Goal: Navigation & Orientation: Find specific page/section

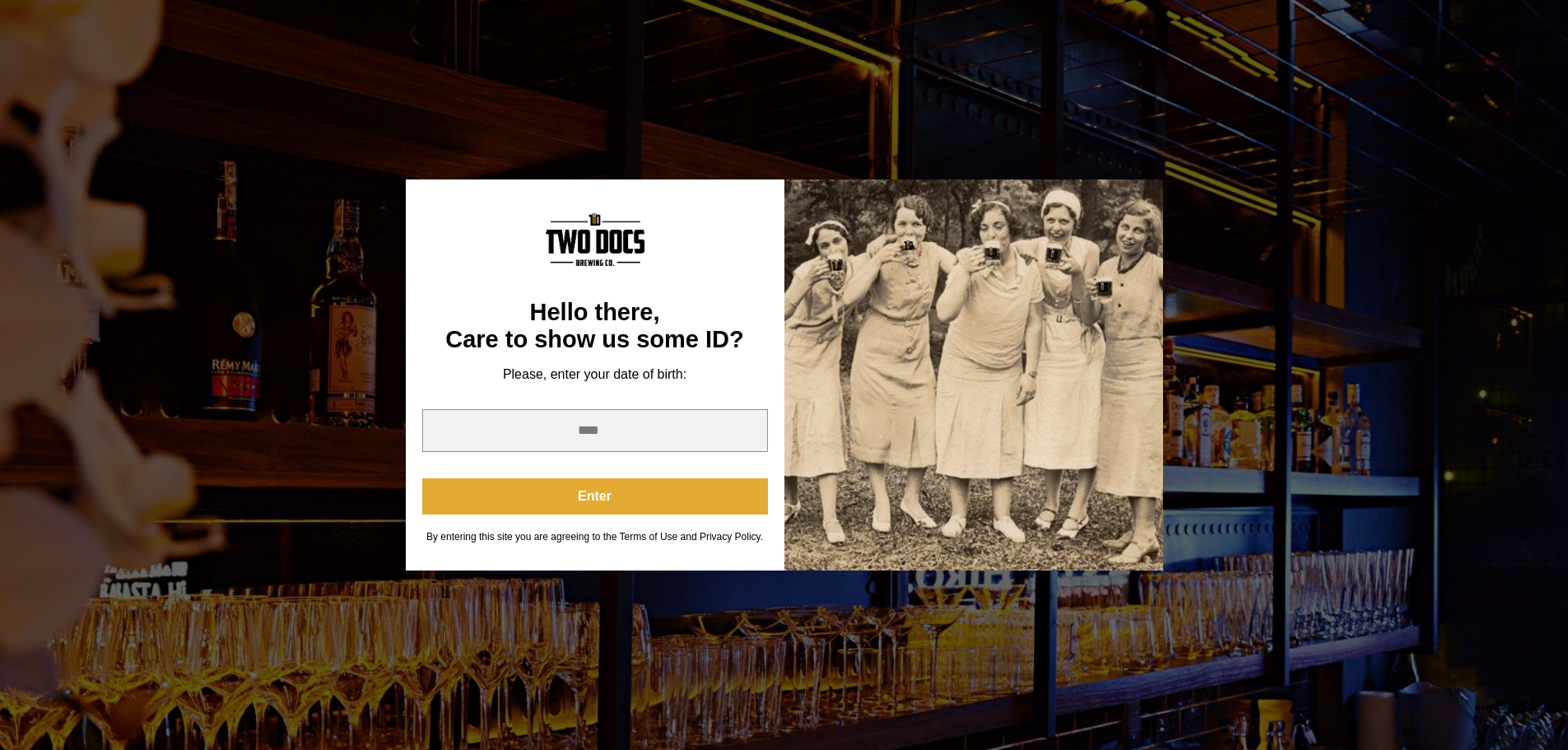
scroll to position [82, 0]
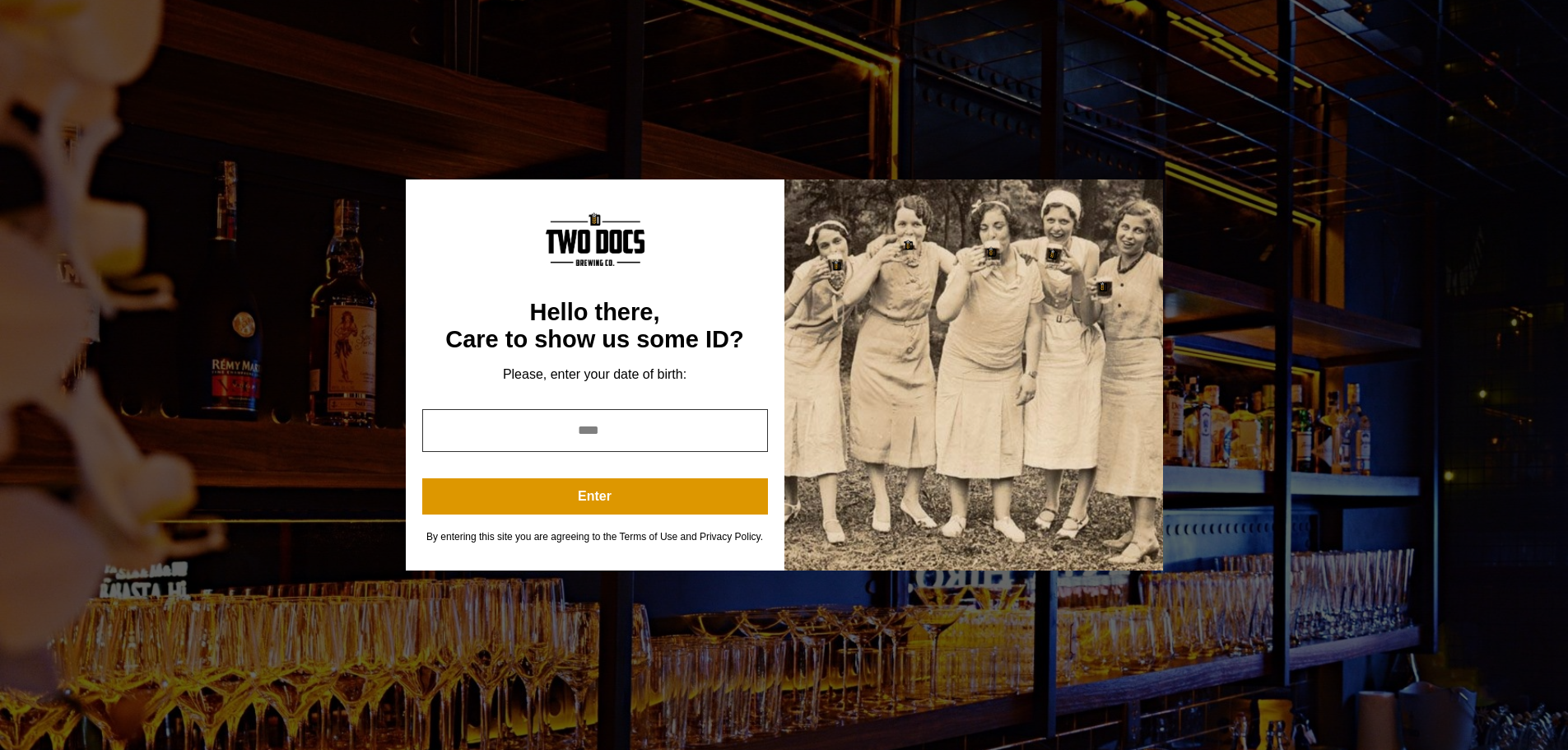
click at [568, 427] on input "year" at bounding box center [595, 431] width 346 height 43
type input "****"
click at [620, 494] on button "Enter" at bounding box center [595, 496] width 346 height 36
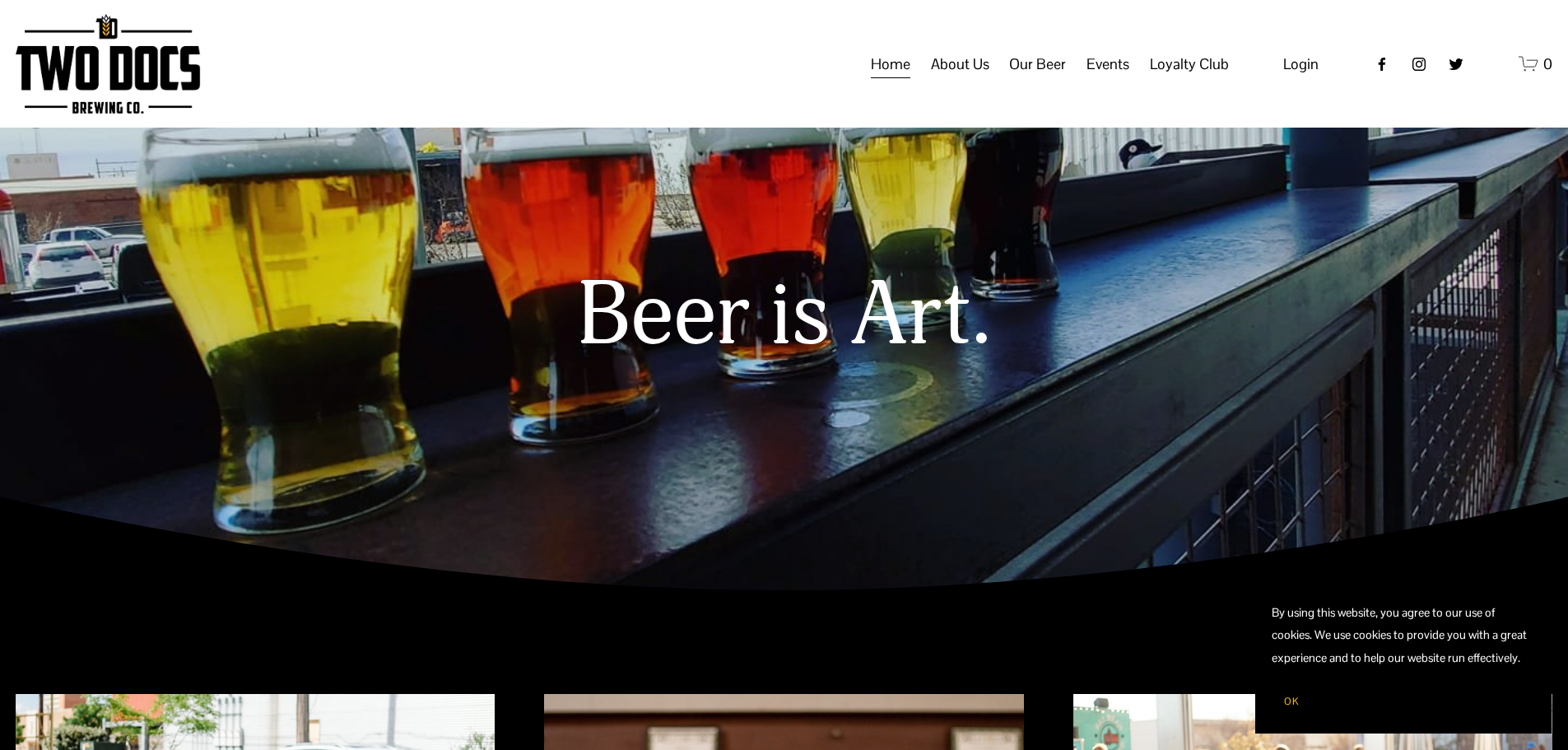
scroll to position [0, 0]
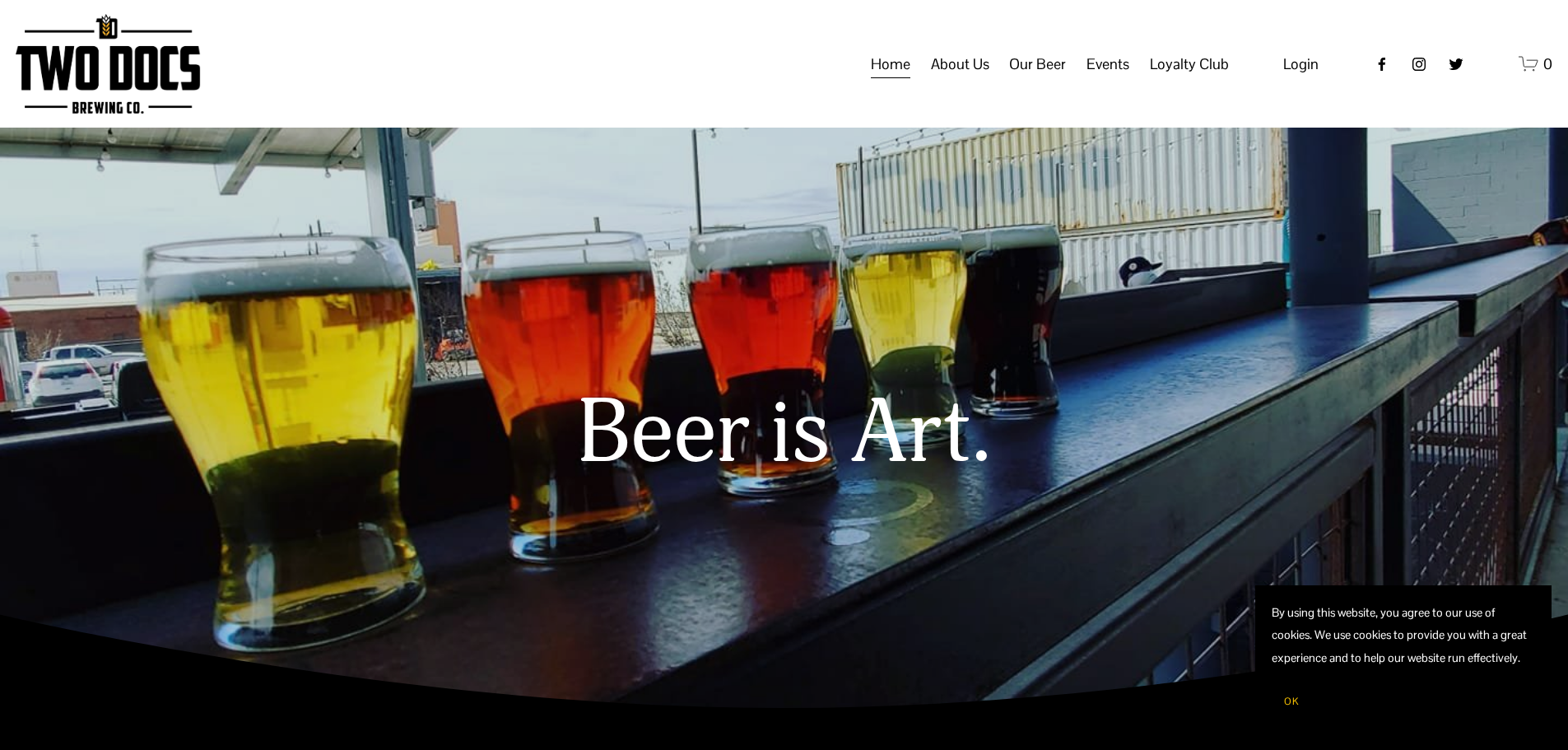
click at [1046, 78] on span "Our Beer" at bounding box center [1038, 64] width 57 height 28
click at [0, 0] on span "Taproom Menu" at bounding box center [0, 0] width 0 height 0
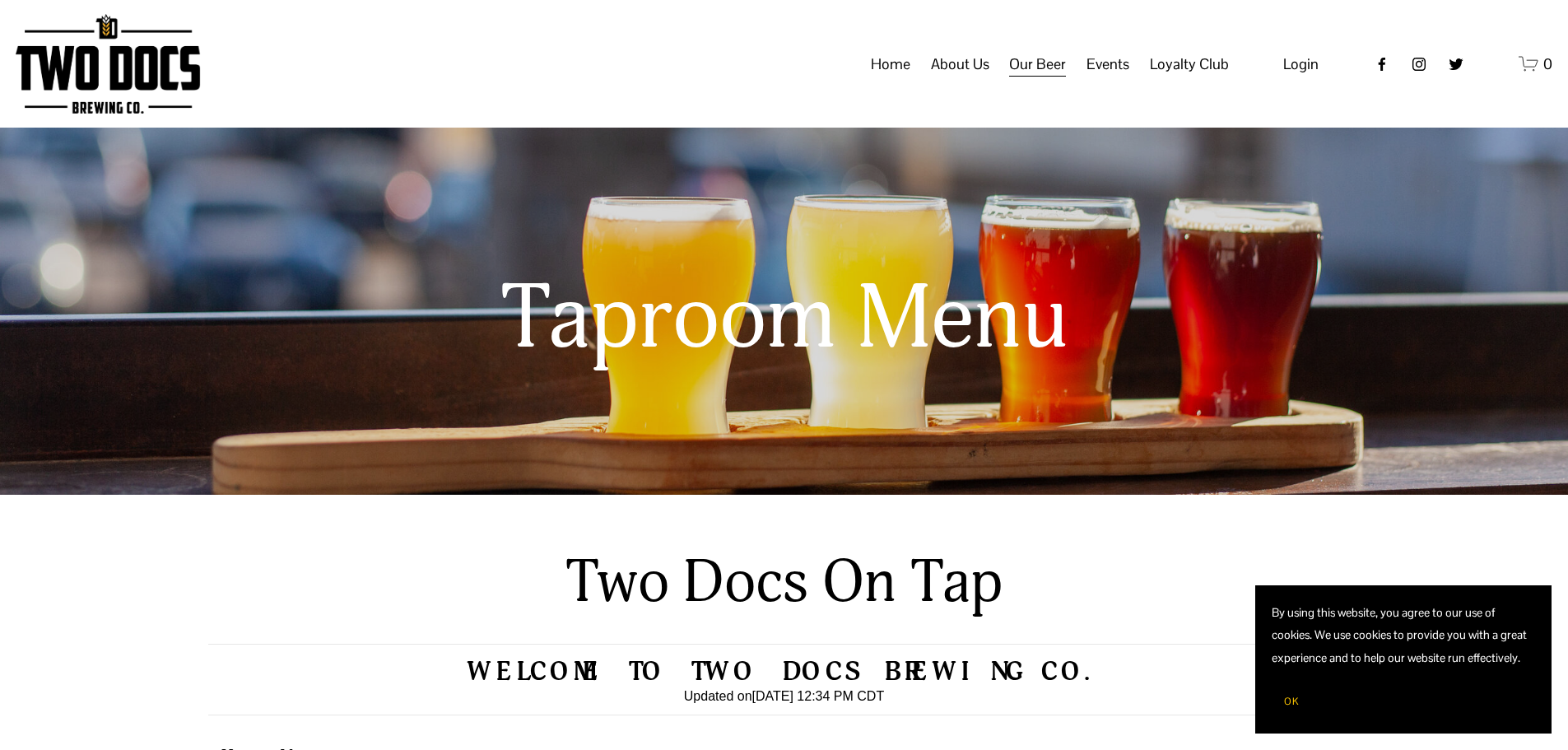
click at [889, 75] on link "Home" at bounding box center [891, 64] width 40 height 31
